Goal: Task Accomplishment & Management: Complete application form

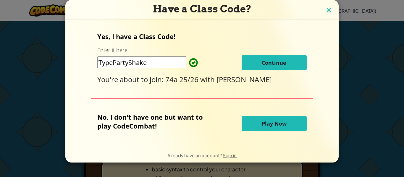
click at [326, 12] on img at bounding box center [329, 10] width 8 height 9
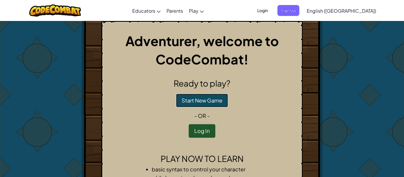
click at [204, 95] on button "Start New Game" at bounding box center [202, 101] width 52 height 14
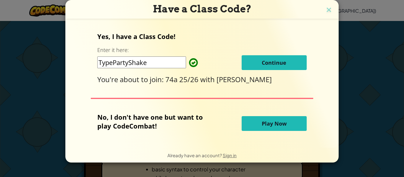
click at [267, 66] on span "Continue" at bounding box center [274, 62] width 25 height 7
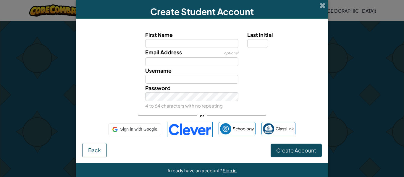
click at [267, 66] on div "Email Address optional" at bounding box center [201, 57] width 245 height 18
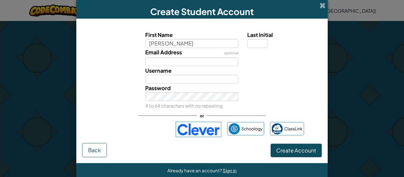
type input "[PERSON_NAME]"
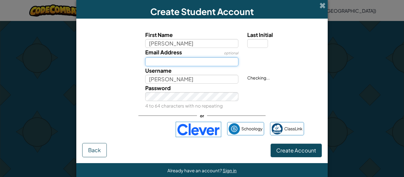
click at [190, 65] on input "Email Address" at bounding box center [191, 61] width 93 height 9
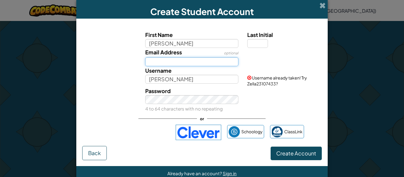
type input "[PERSON_NAME][EMAIL_ADDRESS][PERSON_NAME][PERSON_NAME][DOMAIN_NAME]"
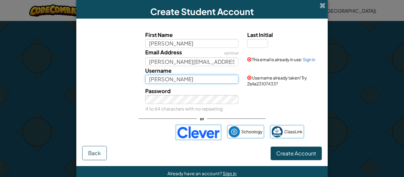
click at [197, 76] on input "[PERSON_NAME]" at bounding box center [191, 79] width 93 height 9
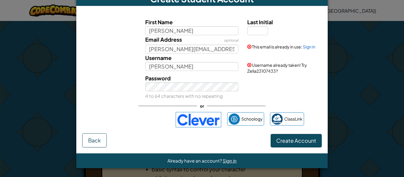
click at [136, 135] on div "Create Account Back" at bounding box center [201, 140] width 239 height 14
click at [143, 128] on div "First Name [PERSON_NAME] Last Initial Email Address optional [PERSON_NAME][EMAI…" at bounding box center [201, 73] width 239 height 122
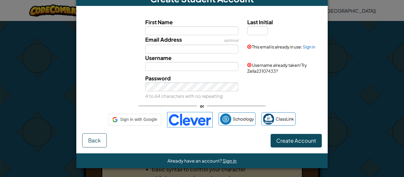
scroll to position [0, 0]
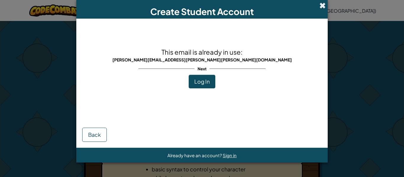
click at [323, 9] on span at bounding box center [322, 5] width 6 height 6
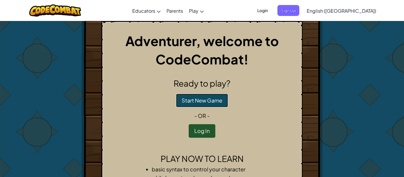
click at [184, 106] on button "Start New Game" at bounding box center [202, 101] width 52 height 14
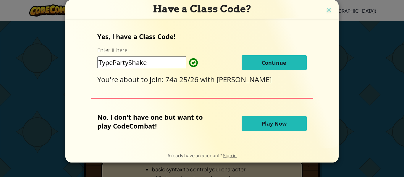
click at [187, 96] on div "Yes, I have a Class Code! Enter it here: TypePartyShake Continue You're about t…" at bounding box center [201, 83] width 261 height 116
click at [277, 69] on button "Continue" at bounding box center [274, 62] width 65 height 15
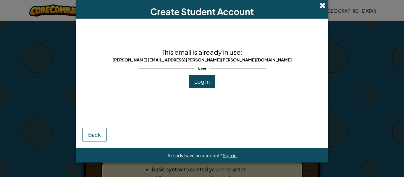
click at [322, 7] on span at bounding box center [322, 5] width 6 height 6
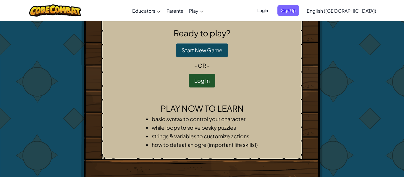
scroll to position [47, 0]
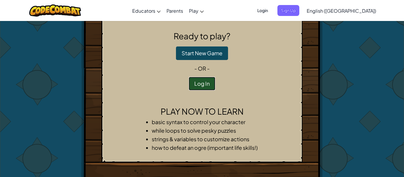
click at [204, 83] on button "Log In" at bounding box center [202, 84] width 27 height 14
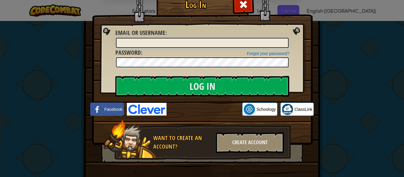
scroll to position [13, 0]
